Goal: Information Seeking & Learning: Compare options

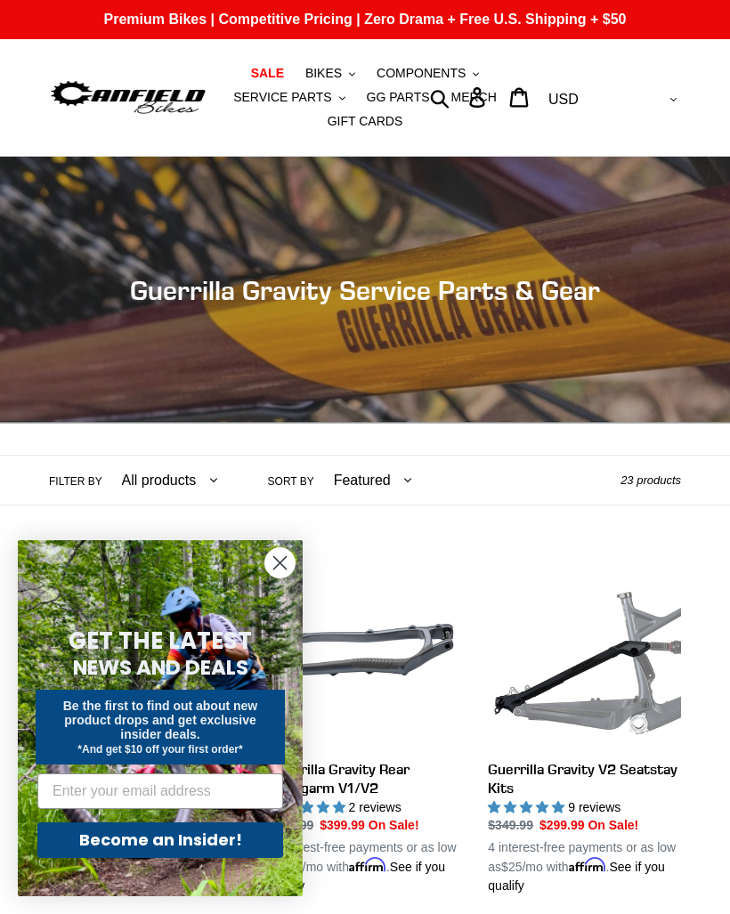
click at [277, 577] on circle "Close dialog" at bounding box center [279, 562] width 29 height 29
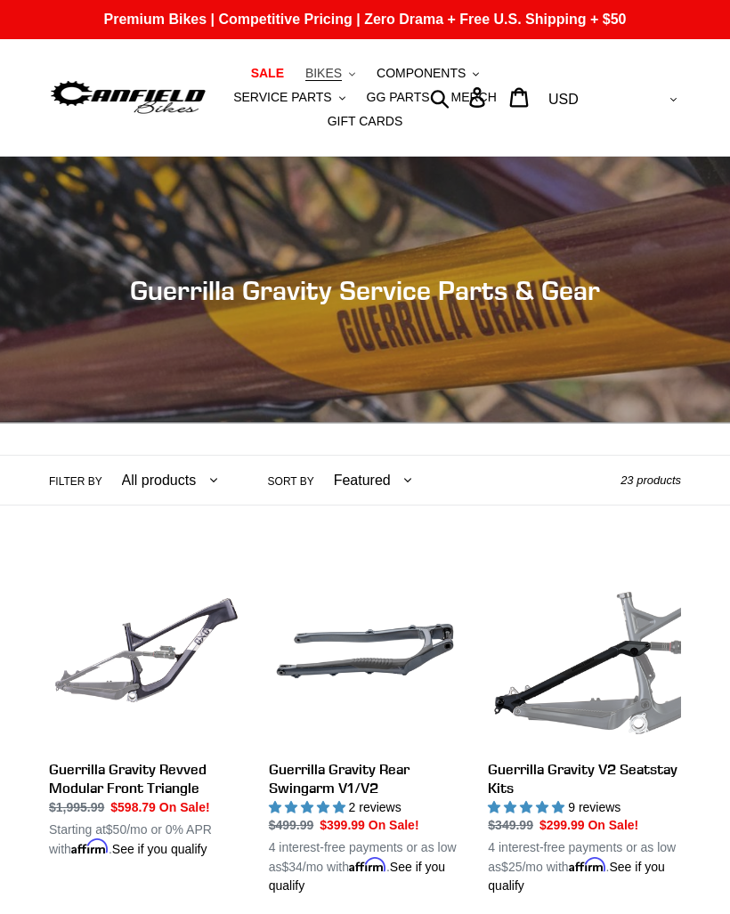
click at [328, 74] on span "BIKES" at bounding box center [323, 73] width 36 height 15
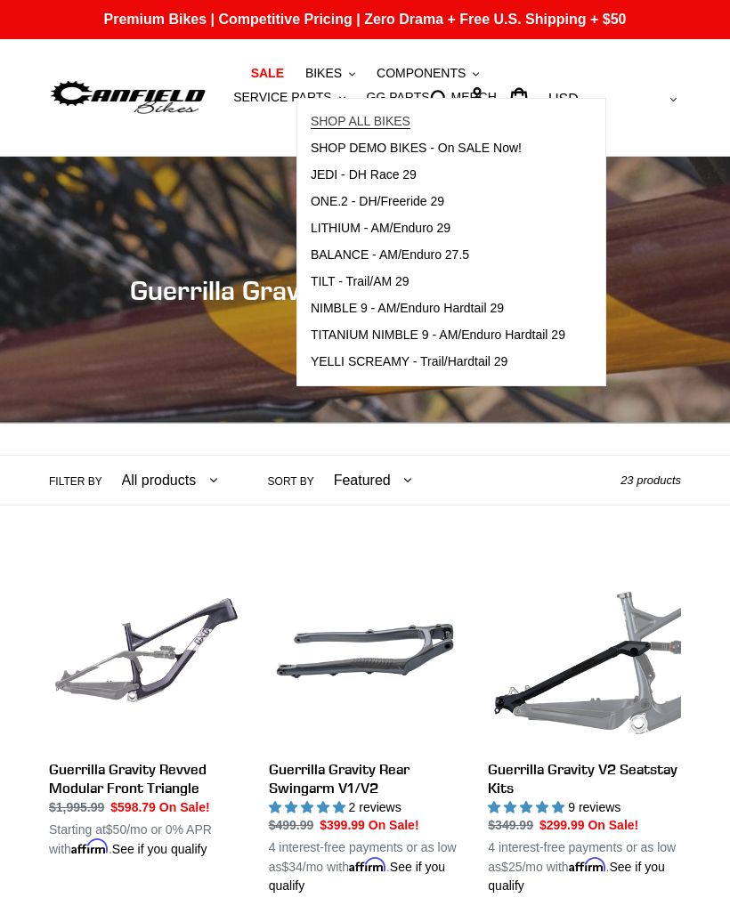
click at [337, 120] on span "SHOP ALL BIKES" at bounding box center [360, 121] width 100 height 15
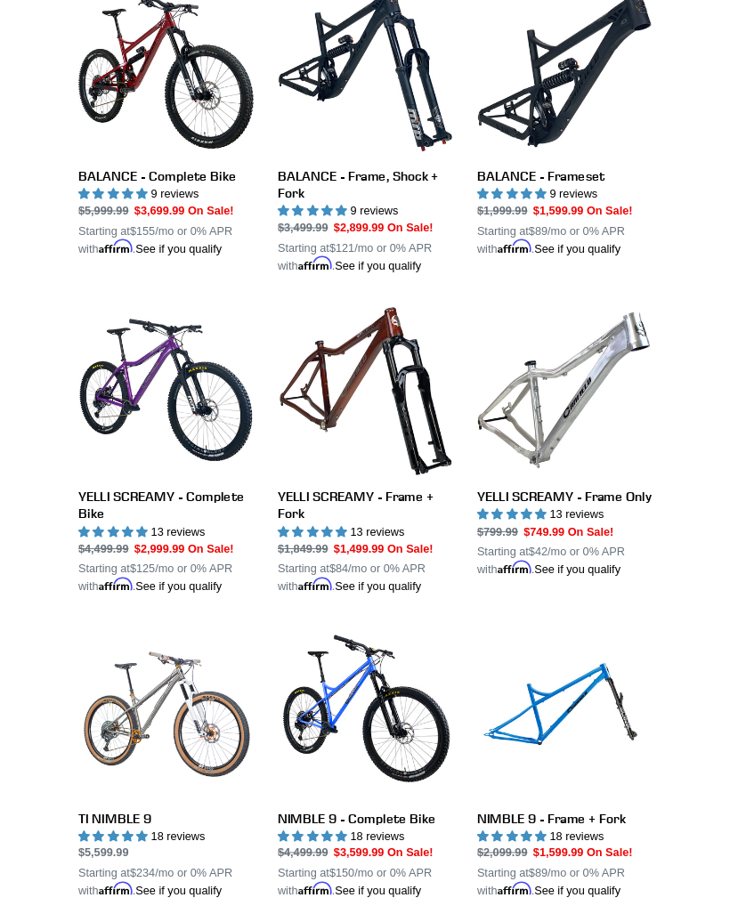
scroll to position [1264, 0]
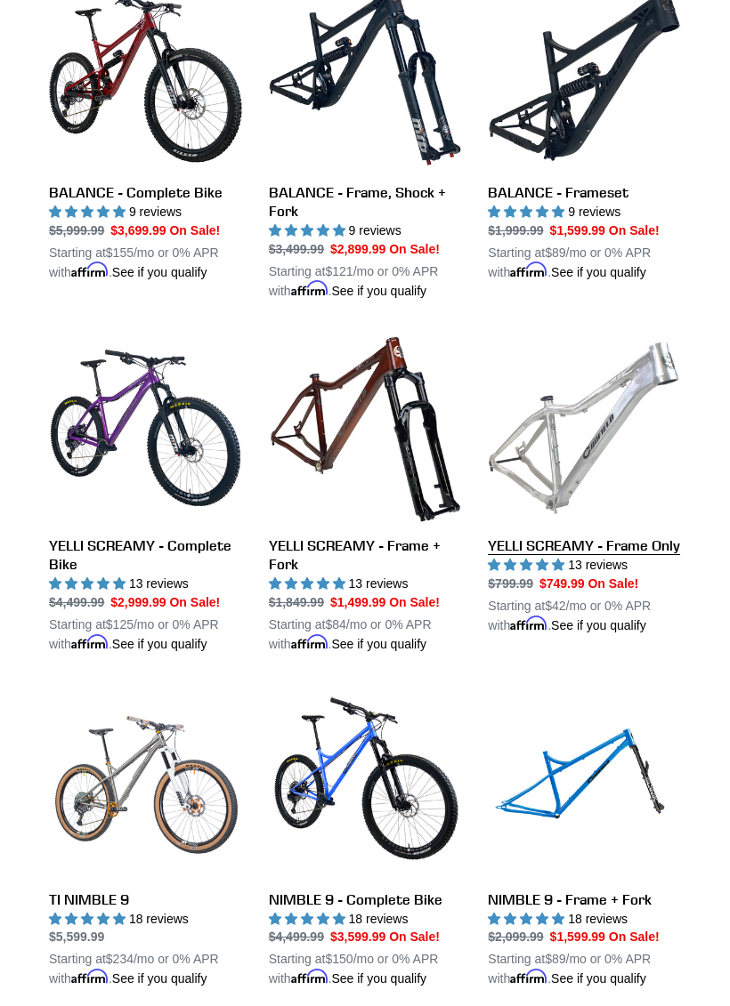
click at [632, 419] on link "YELLI SCREAMY - Frame Only" at bounding box center [584, 483] width 193 height 303
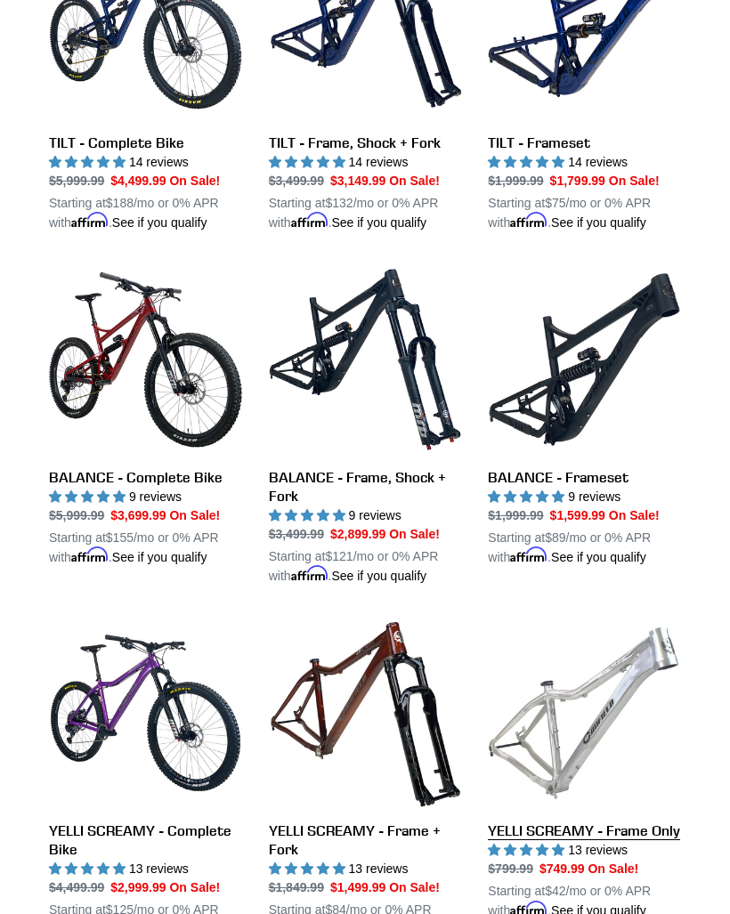
scroll to position [979, 0]
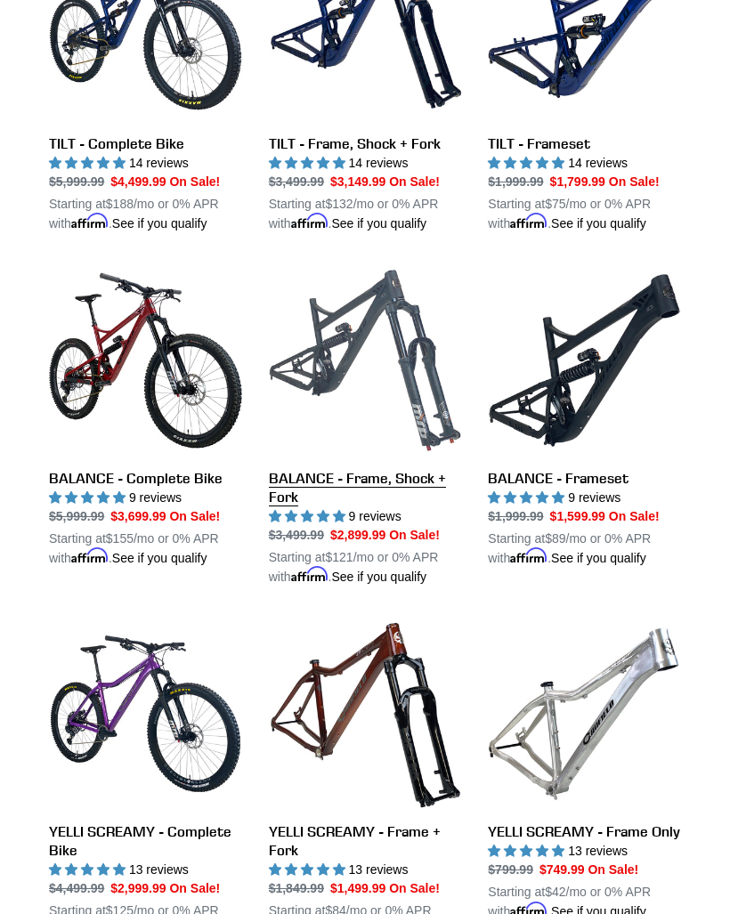
click at [395, 388] on link "BALANCE - Frame, Shock + Fork" at bounding box center [365, 425] width 193 height 322
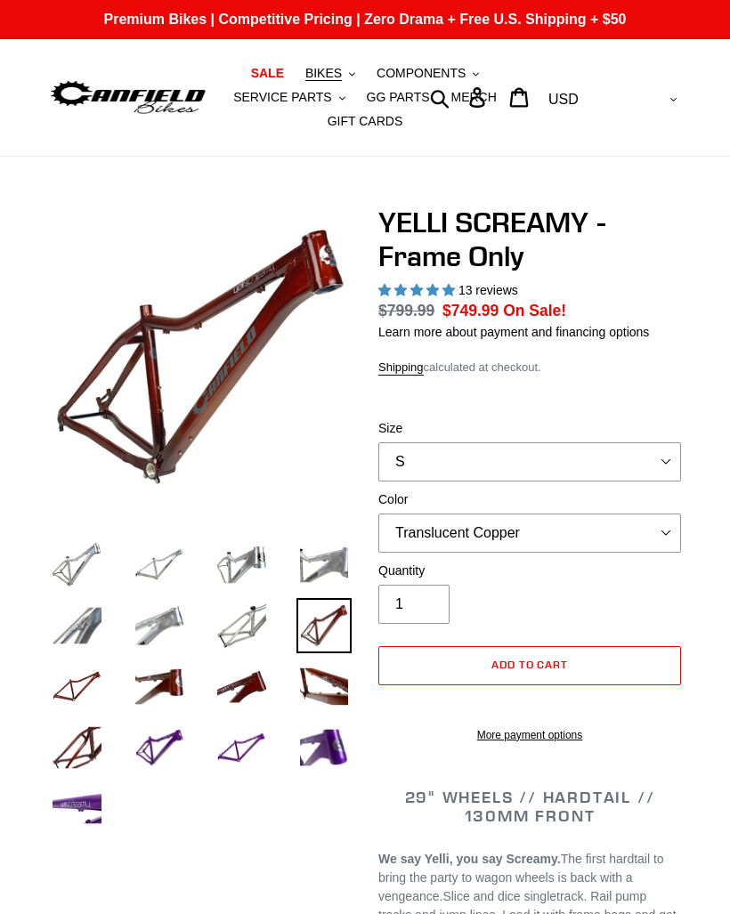
select select "highest-rating"
click at [593, 472] on select "S M L XL" at bounding box center [529, 461] width 302 height 39
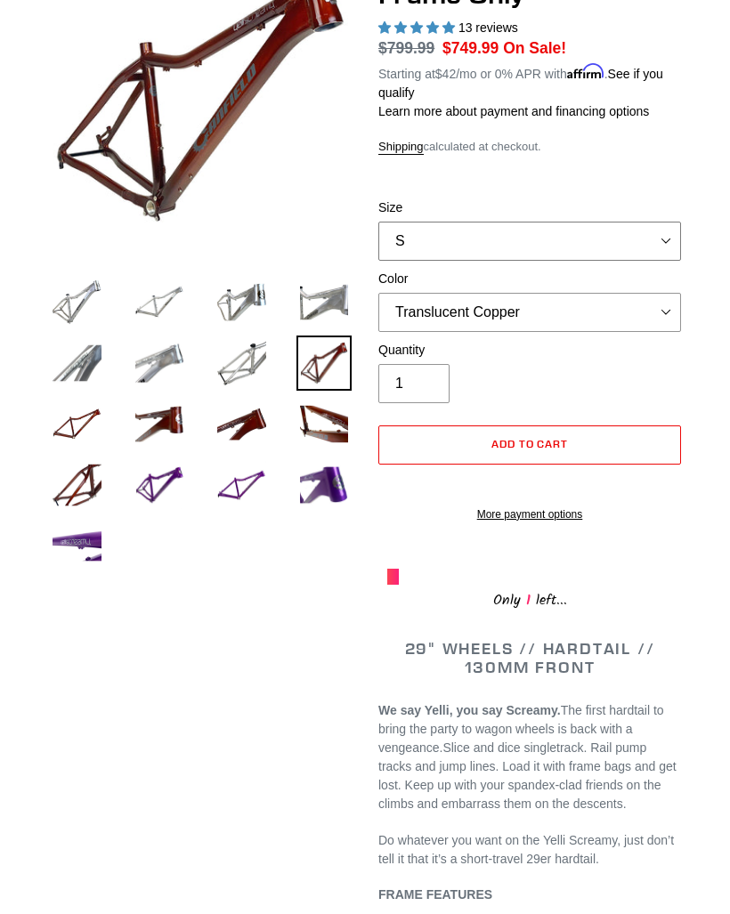
scroll to position [257, 0]
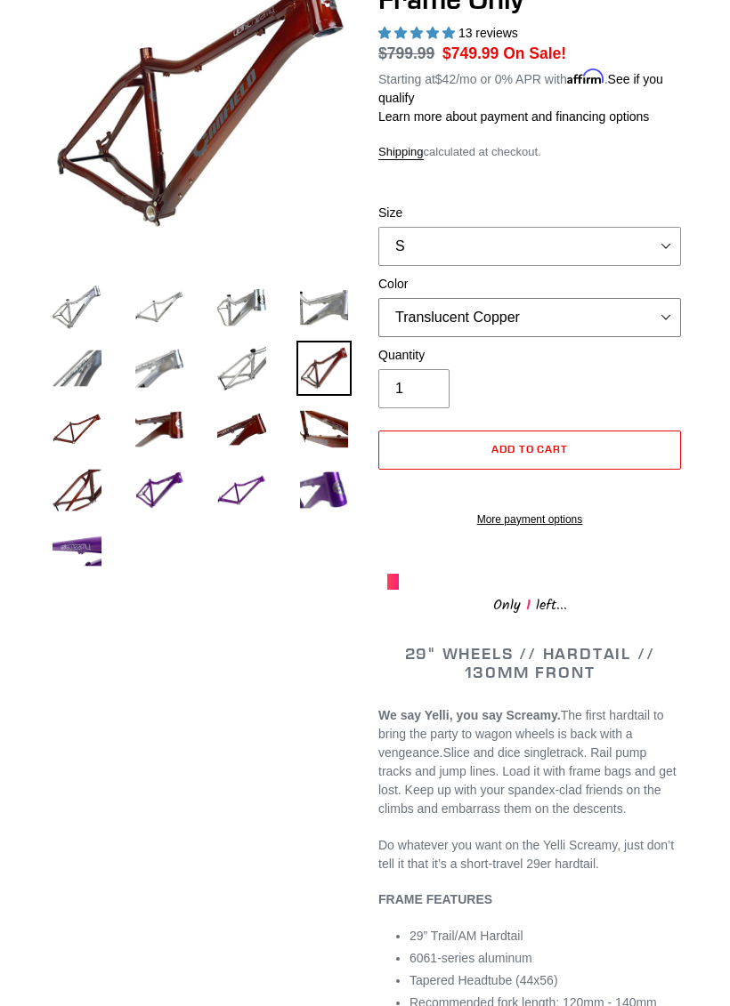
click at [637, 321] on select "Translucent Copper Purple Haze Raw" at bounding box center [529, 317] width 302 height 39
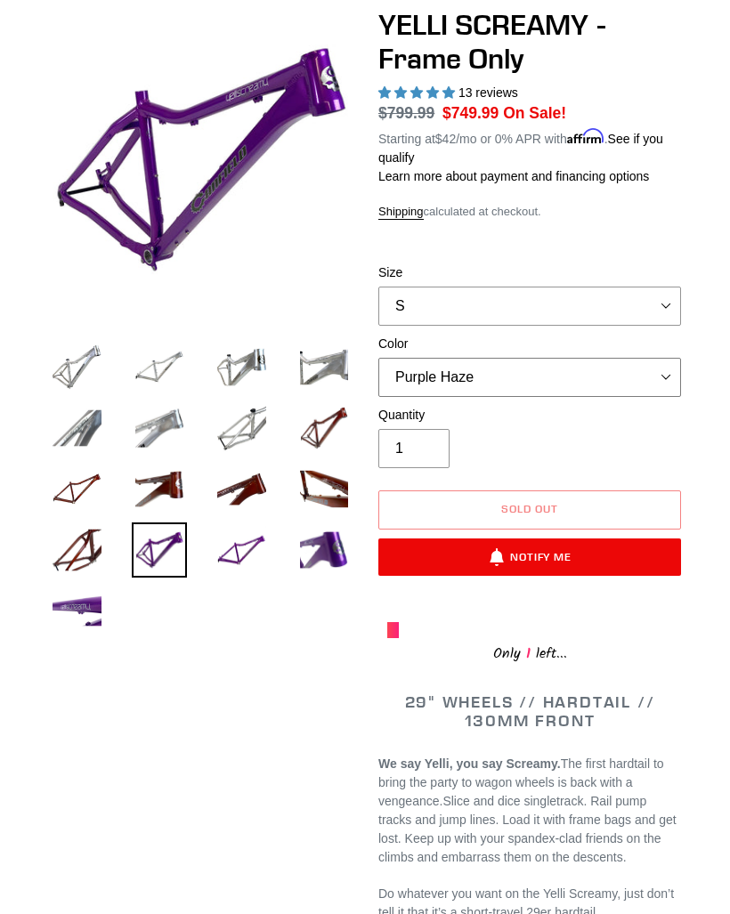
scroll to position [198, 0]
click at [597, 377] on select "Translucent Copper Purple Haze Raw" at bounding box center [529, 377] width 302 height 39
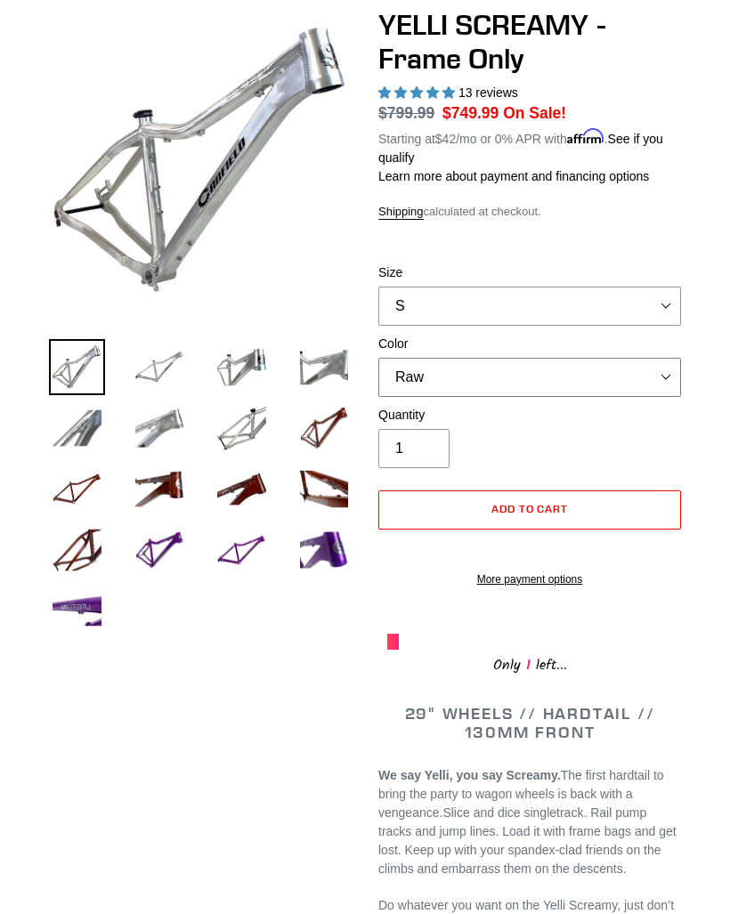
click at [593, 385] on select "Translucent Copper Purple Haze Raw" at bounding box center [529, 377] width 302 height 39
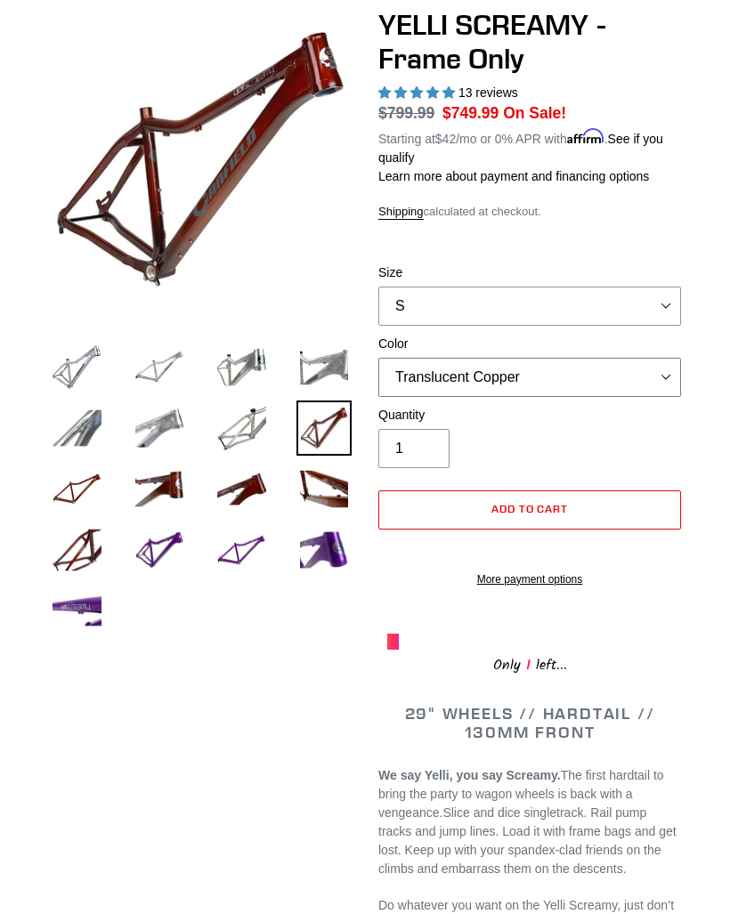
click at [608, 373] on select "Translucent Copper Purple Haze Raw" at bounding box center [529, 377] width 302 height 39
select select "Raw"
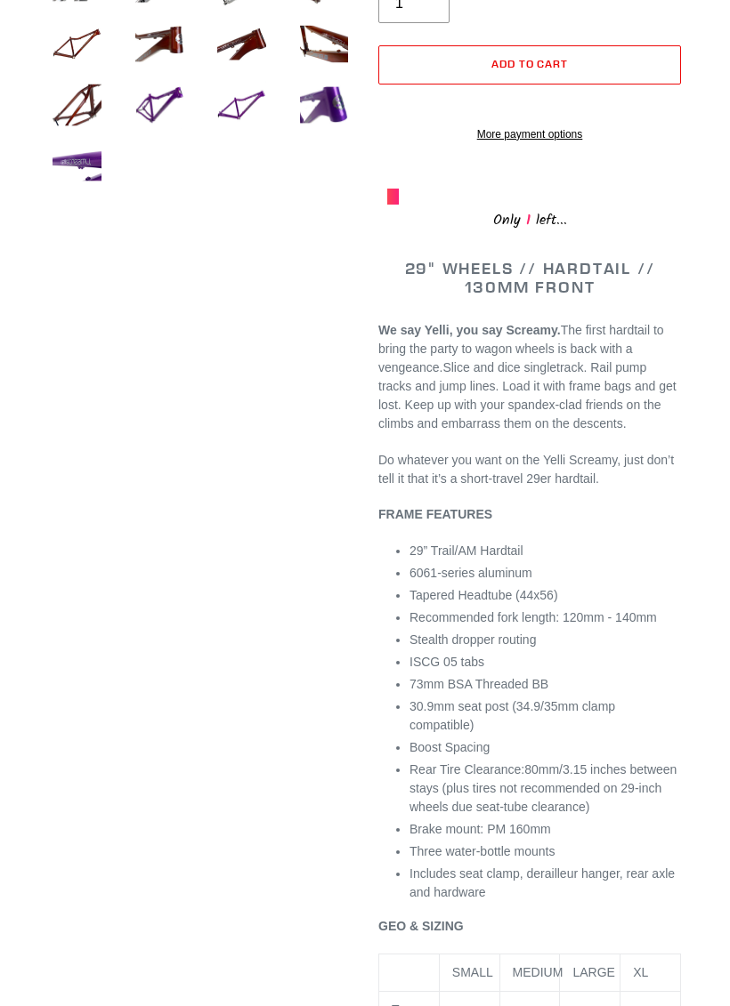
scroll to position [657, 0]
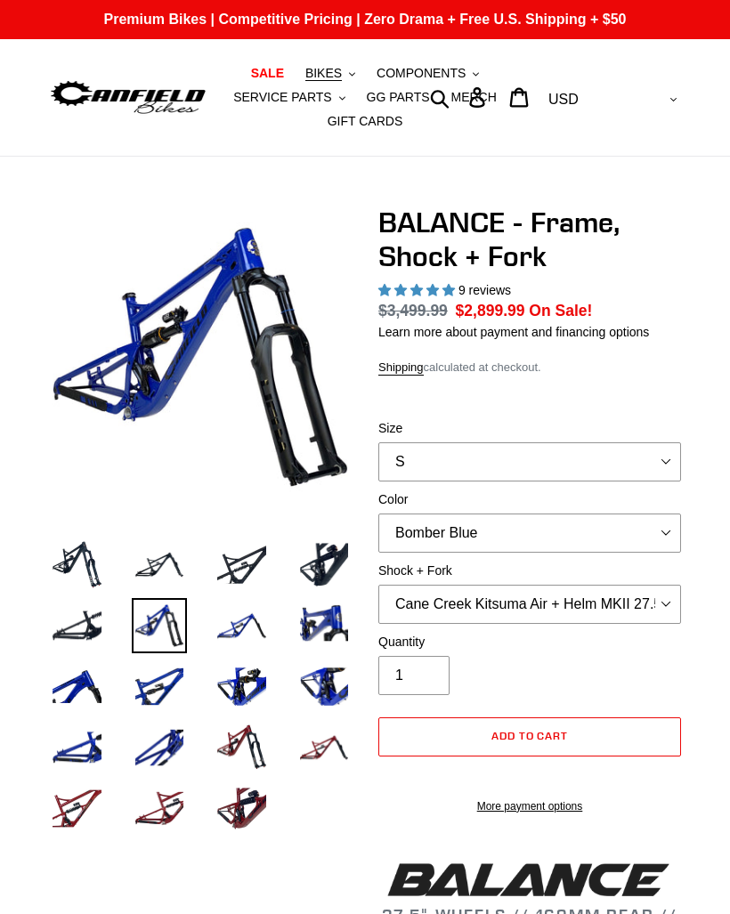
select select "highest-rating"
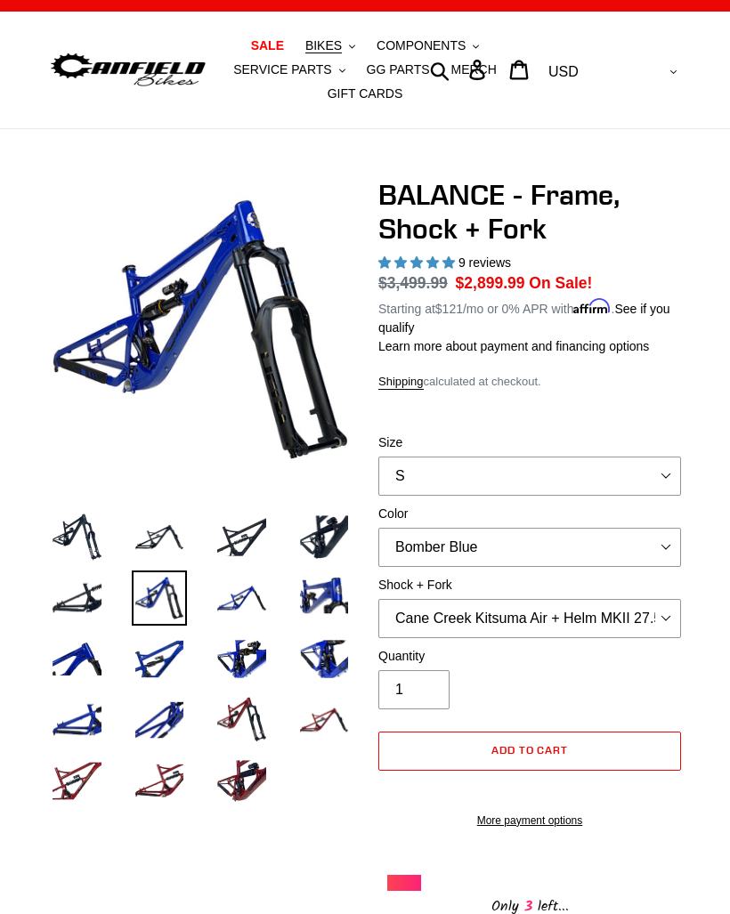
scroll to position [7, 0]
